Goal: Task Accomplishment & Management: Manage account settings

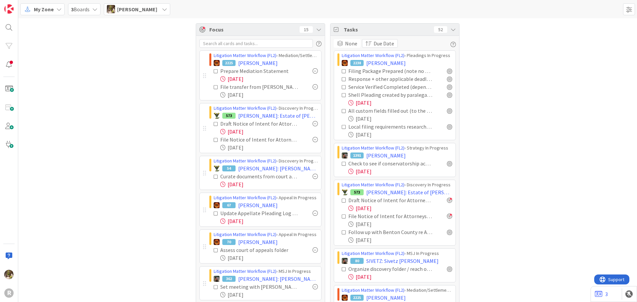
scroll to position [494, 0]
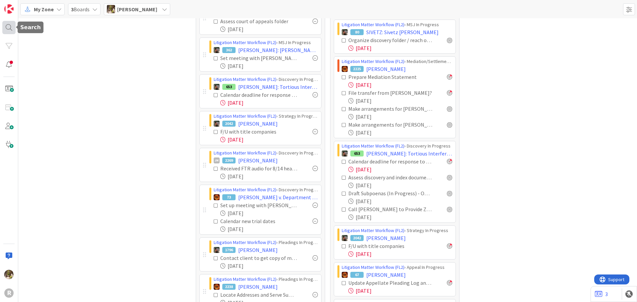
click at [13, 27] on div at bounding box center [8, 27] width 13 height 13
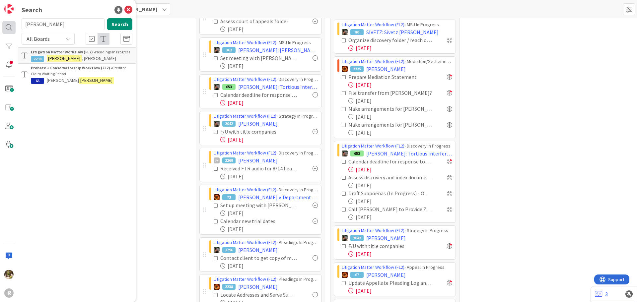
drag, startPoint x: 47, startPoint y: 21, endPoint x: 7, endPoint y: 21, distance: 40.5
click at [7, 21] on div "R Search [PERSON_NAME] Search All Boards Litigation Matter Workflow (FL2) › Ple…" at bounding box center [9, 151] width 18 height 302
type input "hitz"
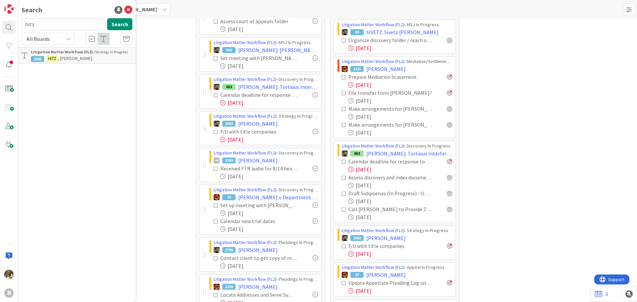
click at [59, 50] on b "Litigation Matter Workflow (FL2) ›" at bounding box center [63, 51] width 64 height 5
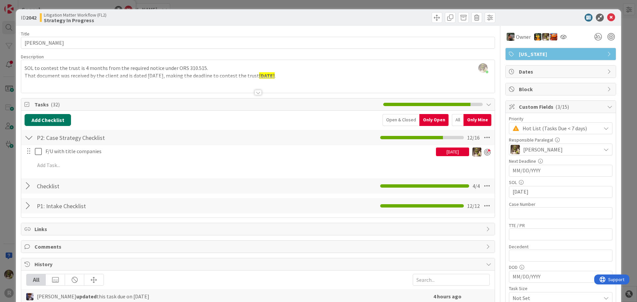
click at [35, 119] on button "Add Checklist" at bounding box center [48, 120] width 46 height 12
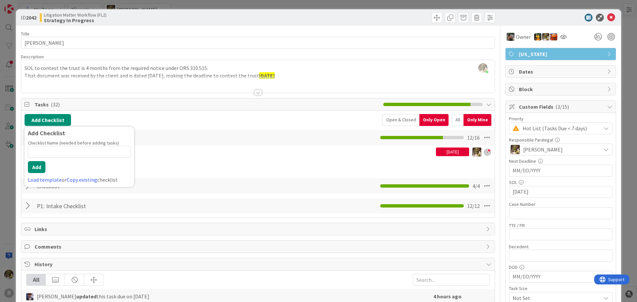
click at [96, 90] on div at bounding box center [257, 84] width 473 height 17
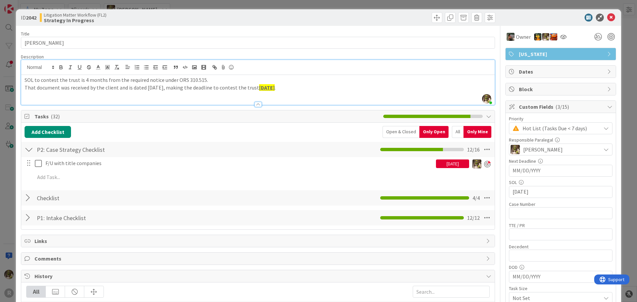
click at [208, 96] on div "SOL to contest the trust is 4 months from the required notice under ORS 310.515…" at bounding box center [257, 90] width 473 height 30
click at [62, 132] on button "Add Checklist" at bounding box center [48, 132] width 46 height 12
click at [209, 135] on div "Add Checklist Add Checklist Checklist Name (needed before adding tasks) 0 / 64 …" at bounding box center [258, 132] width 467 height 12
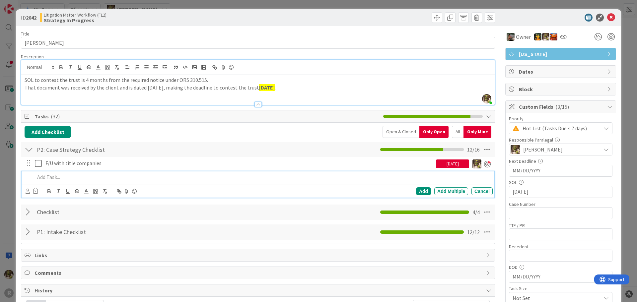
click at [82, 177] on p at bounding box center [262, 177] width 455 height 8
click at [97, 178] on p "Deadline for [PERSON_NAME] to respond to Demand Letter" at bounding box center [262, 177] width 455 height 8
drag, startPoint x: 166, startPoint y: 173, endPoint x: 31, endPoint y: 173, distance: 135.6
click at [31, 173] on div "Deadline for [PERSON_NAME] to Respond to Demand Letter" at bounding box center [258, 177] width 468 height 12
copy p "Deadline for [PERSON_NAME] to Respond to Demand Letter"
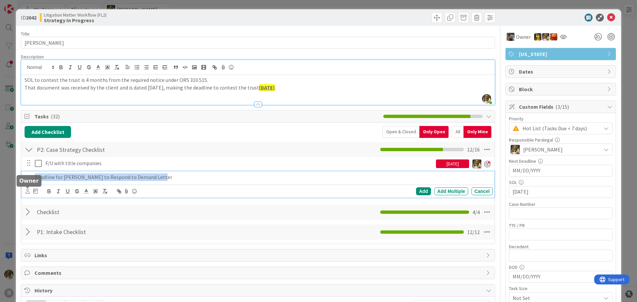
click at [29, 192] on icon at bounding box center [28, 191] width 4 height 5
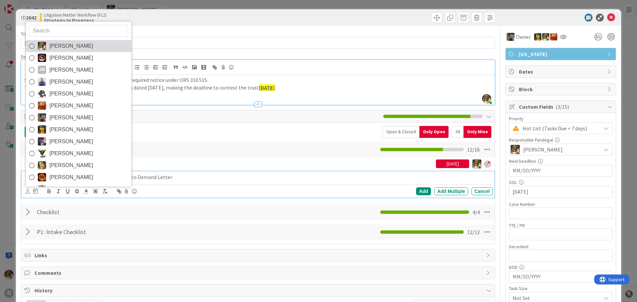
click at [49, 46] on span "[PERSON_NAME]" at bounding box center [71, 46] width 44 height 10
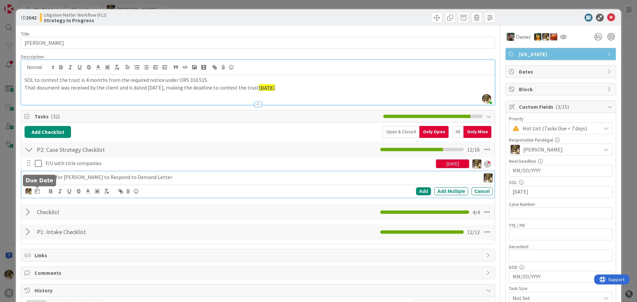
click at [37, 193] on icon at bounding box center [37, 190] width 5 height 5
click at [125, 206] on div "Move forward to switch to the next month." at bounding box center [126, 210] width 13 height 11
click at [113, 262] on td "19" at bounding box center [113, 259] width 13 height 13
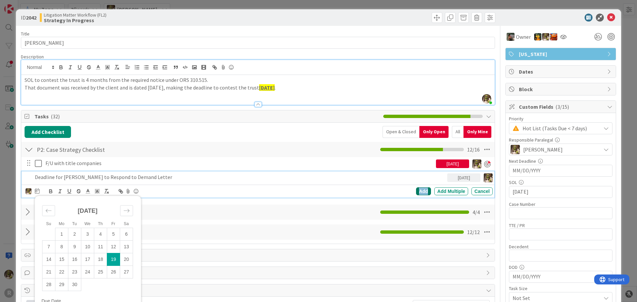
click at [422, 191] on div "Add" at bounding box center [423, 191] width 15 height 8
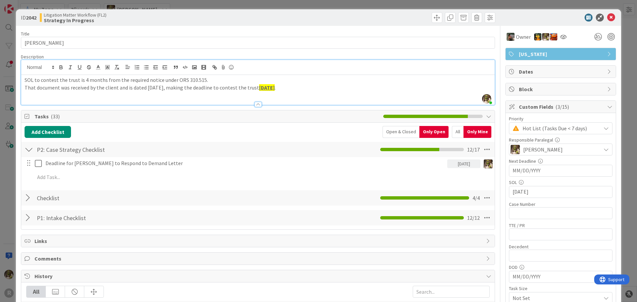
click at [254, 103] on div at bounding box center [257, 104] width 7 height 5
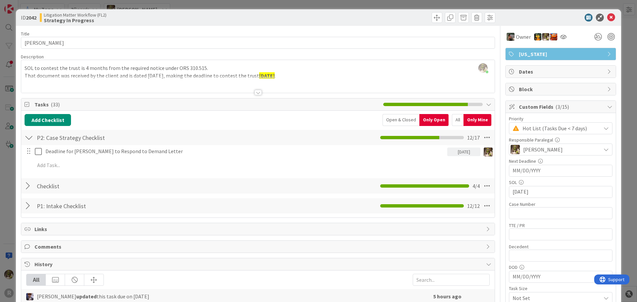
click at [254, 92] on div at bounding box center [257, 92] width 7 height 5
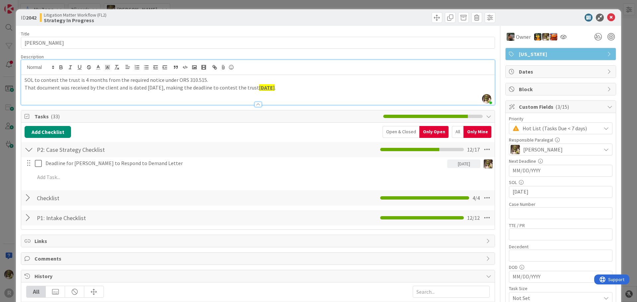
click at [83, 97] on div "SOL to contest the trust is 4 months from the required notice under ORS 310.515…" at bounding box center [257, 90] width 473 height 30
click at [328, 88] on p "That document was received by the client and is dated [DATE], making the deadli…" at bounding box center [258, 88] width 467 height 8
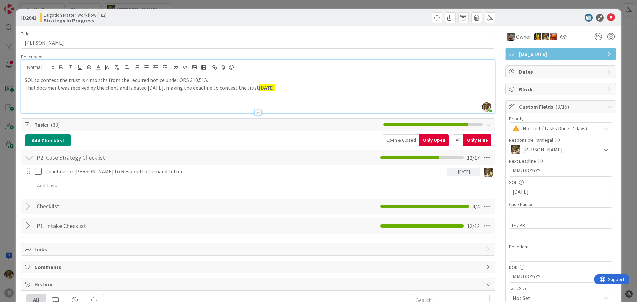
paste div
click at [607, 15] on icon at bounding box center [611, 18] width 8 height 8
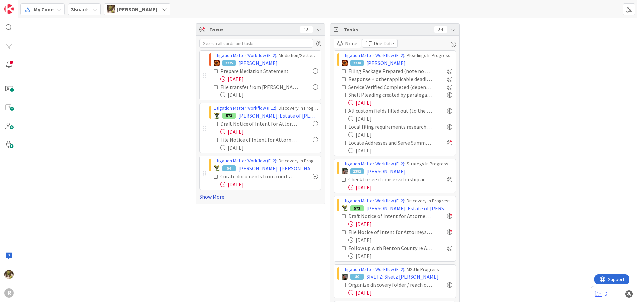
click at [217, 197] on link "Show More" at bounding box center [260, 197] width 122 height 8
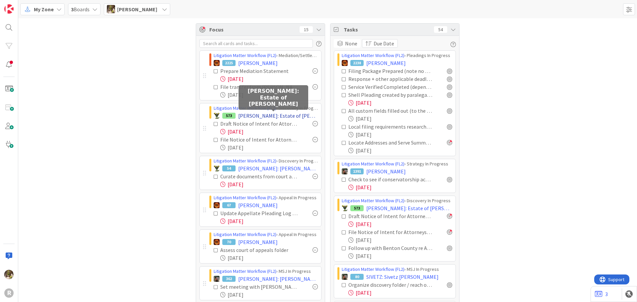
click at [249, 113] on span "[PERSON_NAME]: Estate of [PERSON_NAME]" at bounding box center [278, 116] width 80 height 8
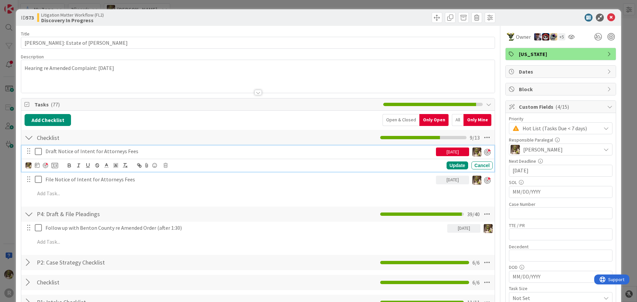
click at [115, 151] on p "Draft Notice of Intent for Attorneys Fees" at bounding box center [239, 152] width 388 height 8
click at [38, 166] on icon at bounding box center [37, 165] width 5 height 5
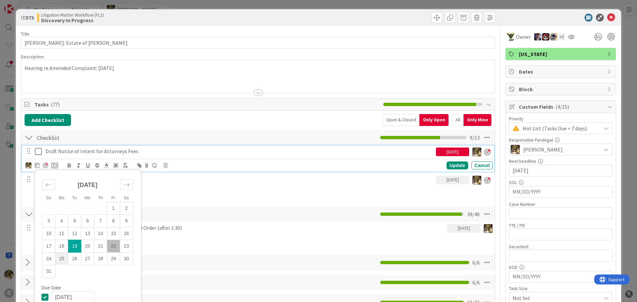
click at [64, 261] on td "25" at bounding box center [61, 258] width 13 height 13
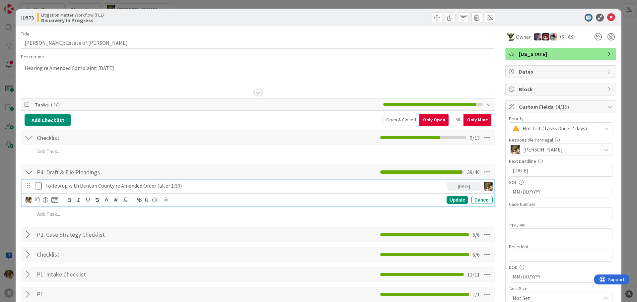
click at [388, 188] on p "Follow up with Benton County re Amended Order (after 1:30)" at bounding box center [244, 186] width 399 height 8
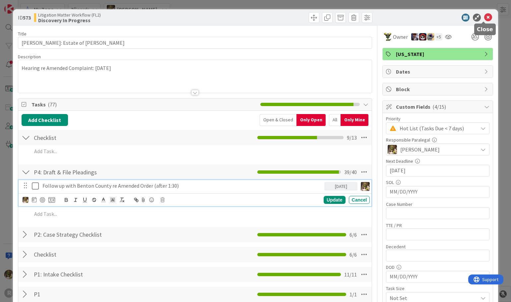
click at [485, 17] on icon at bounding box center [488, 18] width 8 height 8
